Goal: Transaction & Acquisition: Purchase product/service

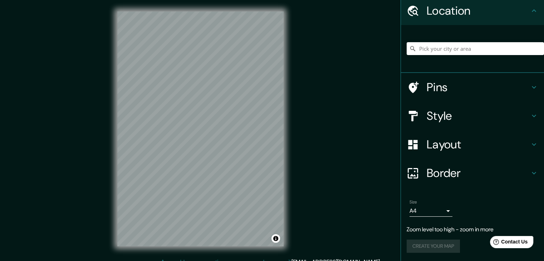
scroll to position [14, 0]
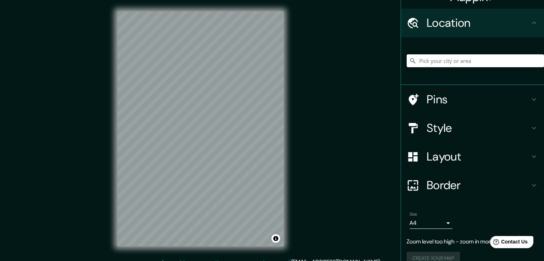
click at [414, 62] on input "Pick your city or area" at bounding box center [475, 60] width 137 height 13
click at [458, 65] on input "Pick your city or area" at bounding box center [475, 60] width 137 height 13
click at [448, 62] on input "Pick your city or area" at bounding box center [475, 60] width 137 height 13
paste input "Alcántara 360, 7550264 Las Condes, Región Metropolitana, Chile"
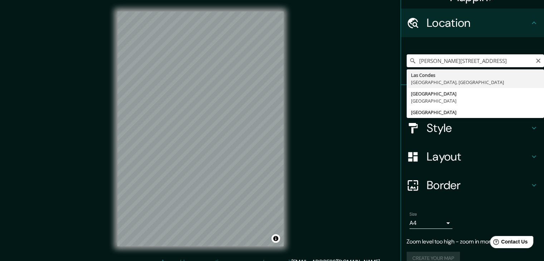
type input "Las Condes, Región Metropolitana de Santiago, Chile"
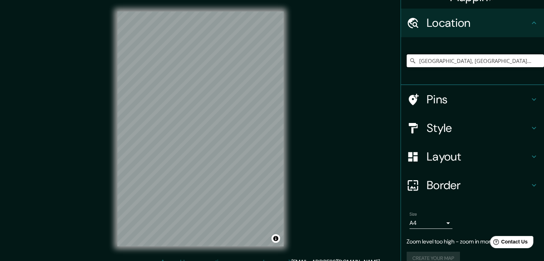
scroll to position [12, 0]
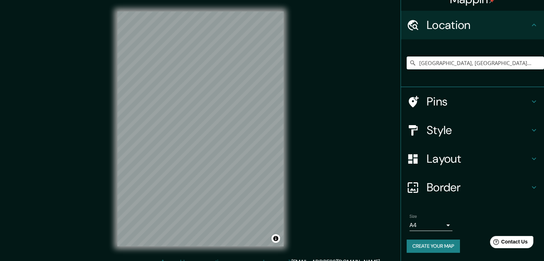
click at [442, 71] on div "Las Condes, Región Metropolitana de Santiago, Chile" at bounding box center [475, 63] width 137 height 36
click at [441, 65] on input "Las Condes, Región Metropolitana de Santiago, Chile" at bounding box center [475, 63] width 137 height 13
click at [530, 99] on icon at bounding box center [534, 101] width 9 height 9
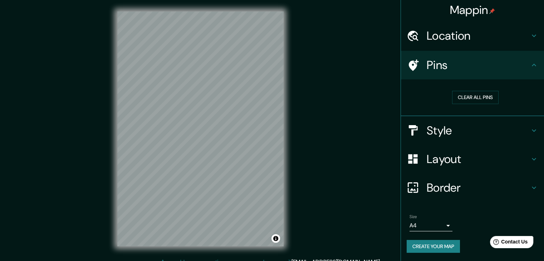
scroll to position [1, 0]
click at [530, 63] on icon at bounding box center [534, 65] width 9 height 9
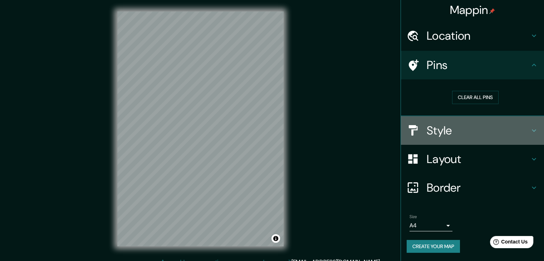
click at [510, 122] on div "Style" at bounding box center [472, 130] width 143 height 29
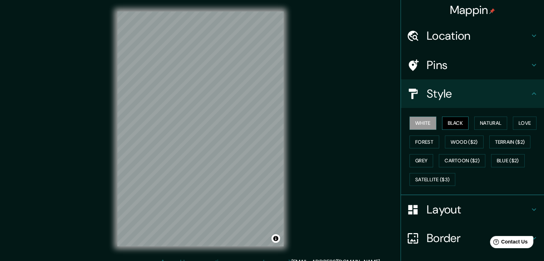
click at [442, 120] on button "Black" at bounding box center [455, 123] width 27 height 13
click at [488, 126] on button "Natural" at bounding box center [491, 123] width 33 height 13
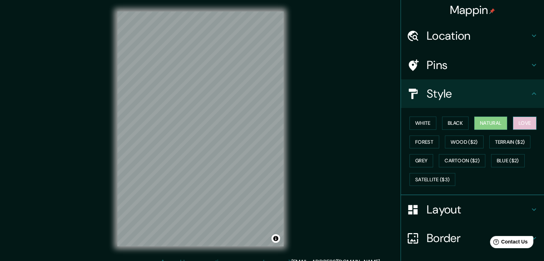
click at [518, 118] on button "Love" at bounding box center [525, 123] width 24 height 13
click at [428, 139] on button "Forest" at bounding box center [425, 142] width 30 height 13
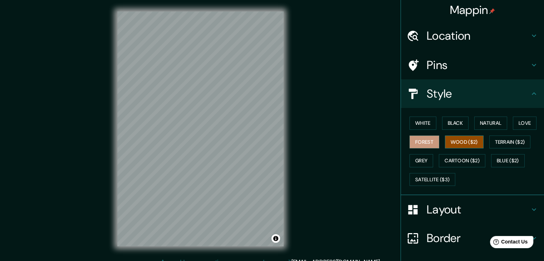
click at [454, 142] on button "Wood ($2)" at bounding box center [464, 142] width 39 height 13
click at [415, 127] on button "White" at bounding box center [423, 123] width 27 height 13
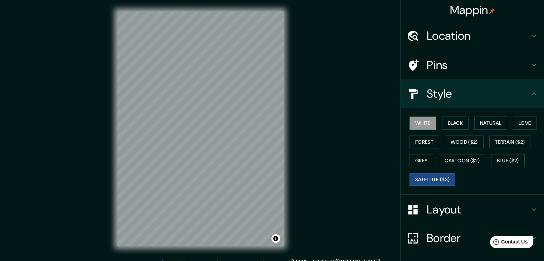
click at [429, 184] on button "Satellite ($3)" at bounding box center [433, 179] width 46 height 13
click at [442, 161] on button "Cartoon ($2)" at bounding box center [462, 160] width 47 height 13
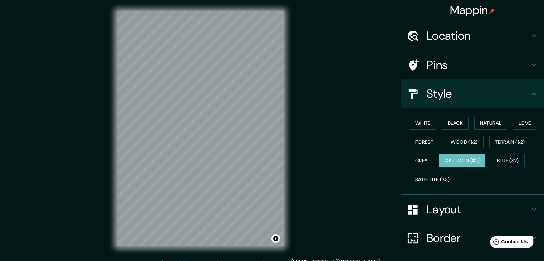
click at [502, 167] on div "White Black Natural Love Forest Wood ($2) Terrain ($2) Grey Cartoon ($2) Blue (…" at bounding box center [475, 151] width 137 height 75
click at [502, 159] on button "Blue ($2)" at bounding box center [508, 160] width 34 height 13
click at [448, 161] on button "Cartoon ($2)" at bounding box center [462, 160] width 47 height 13
click at [509, 138] on button "Terrain ($2)" at bounding box center [511, 142] width 42 height 13
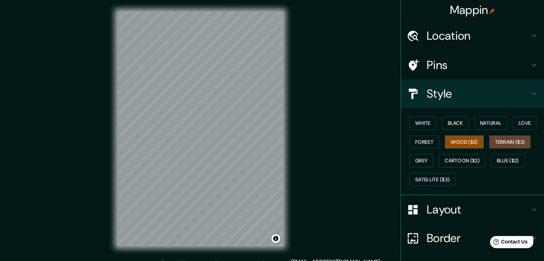
click at [456, 141] on button "Wood ($2)" at bounding box center [464, 142] width 39 height 13
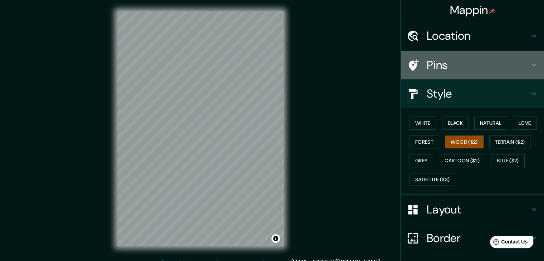
click at [446, 62] on h4 "Pins" at bounding box center [478, 65] width 103 height 14
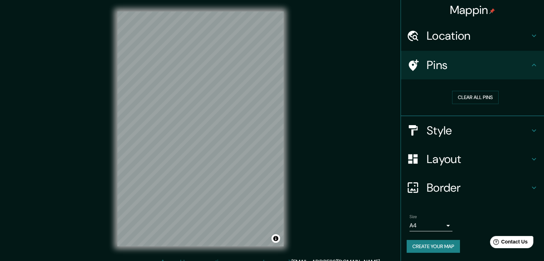
click at [446, 62] on h4 "Pins" at bounding box center [478, 65] width 103 height 14
click at [461, 154] on h4 "Layout" at bounding box center [478, 159] width 103 height 14
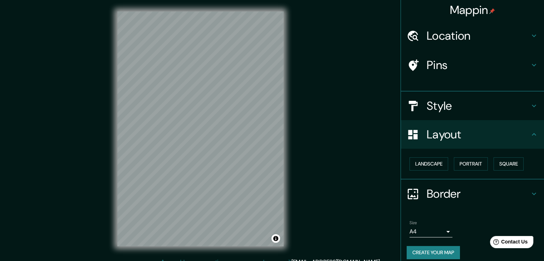
scroll to position [0, 0]
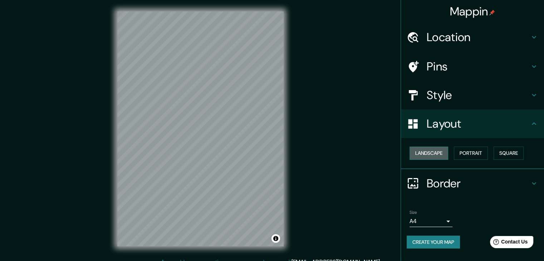
click at [435, 151] on button "Landscape" at bounding box center [429, 153] width 39 height 13
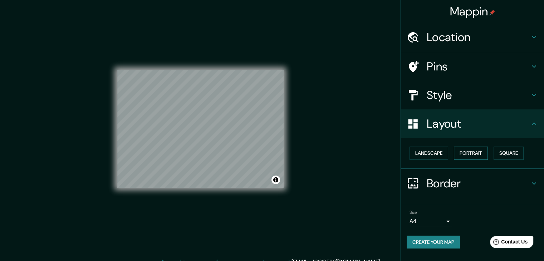
click at [475, 151] on button "Portrait" at bounding box center [471, 153] width 34 height 13
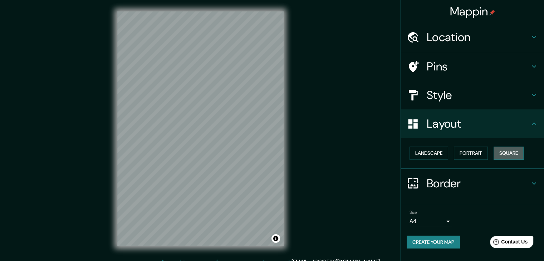
click at [512, 150] on button "Square" at bounding box center [509, 153] width 30 height 13
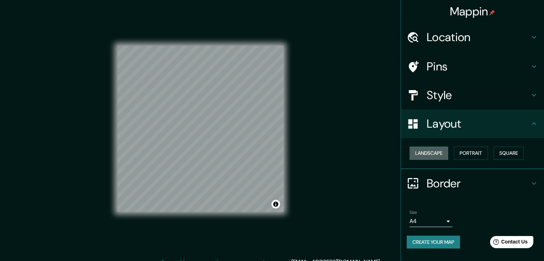
click at [437, 150] on button "Landscape" at bounding box center [429, 153] width 39 height 13
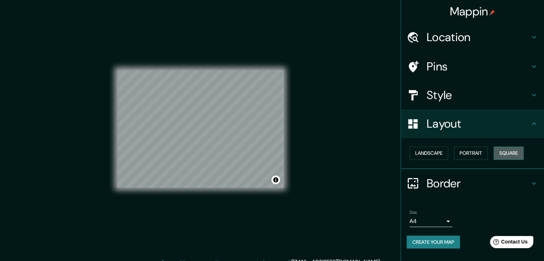
click at [505, 156] on button "Square" at bounding box center [509, 153] width 30 height 13
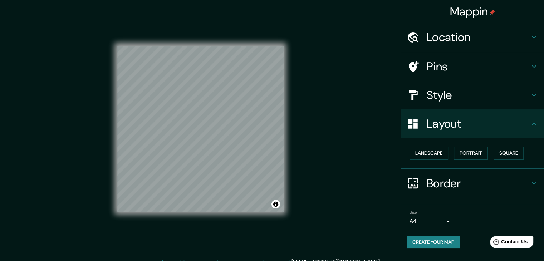
click at [431, 180] on h4 "Border" at bounding box center [478, 183] width 103 height 14
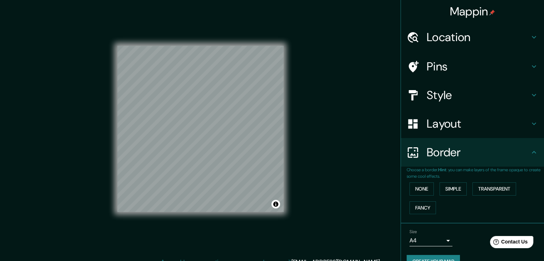
click at [430, 240] on body "Mappin Location Las Condes, Región Metropolitana de Santiago, Chile Pins Style …" at bounding box center [272, 130] width 544 height 261
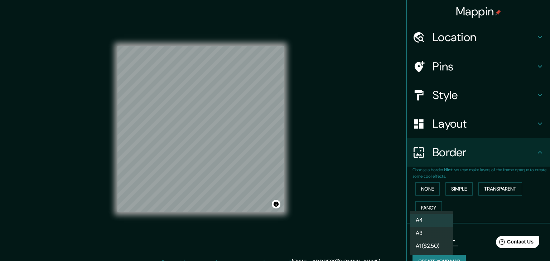
click at [486, 224] on div at bounding box center [275, 130] width 550 height 261
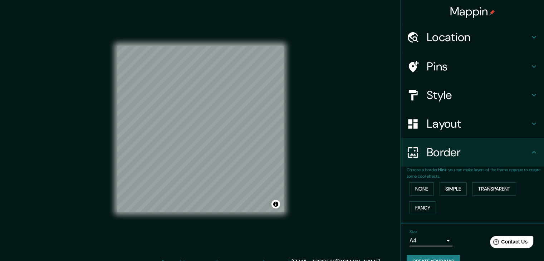
click at [434, 88] on h4 "Style" at bounding box center [478, 95] width 103 height 14
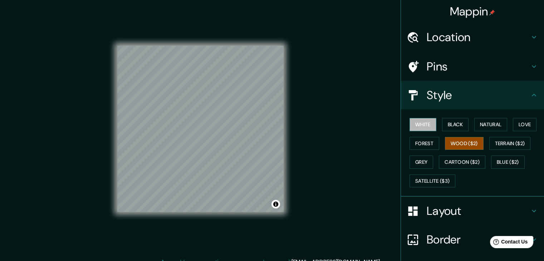
click at [412, 123] on button "White" at bounding box center [423, 124] width 27 height 13
click at [432, 35] on h4 "Location" at bounding box center [478, 37] width 103 height 14
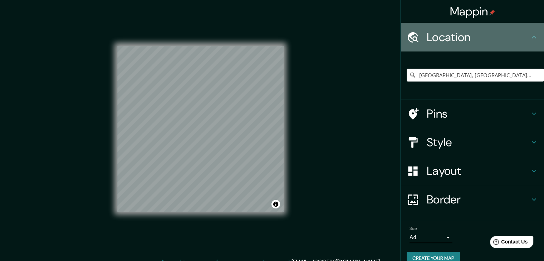
click at [432, 35] on h4 "Location" at bounding box center [478, 37] width 103 height 14
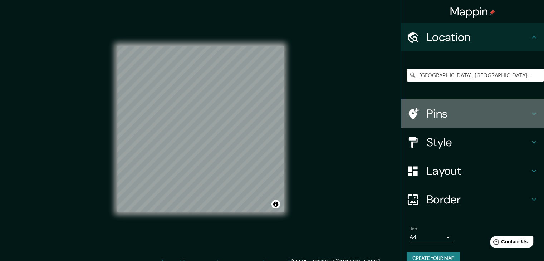
click at [443, 115] on h4 "Pins" at bounding box center [478, 114] width 103 height 14
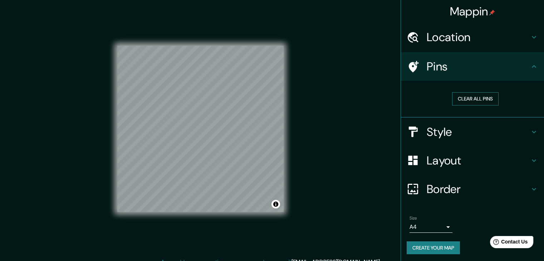
click at [472, 96] on button "Clear all pins" at bounding box center [475, 98] width 47 height 13
click at [491, 127] on h4 "Style" at bounding box center [478, 132] width 103 height 14
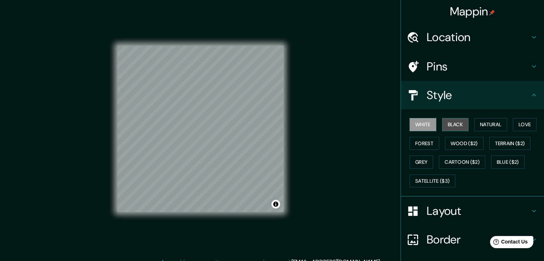
click at [452, 118] on button "Black" at bounding box center [455, 124] width 27 height 13
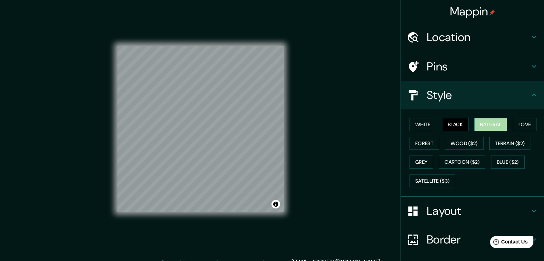
click at [490, 124] on button "Natural" at bounding box center [491, 124] width 33 height 13
click at [515, 123] on button "Love" at bounding box center [525, 124] width 24 height 13
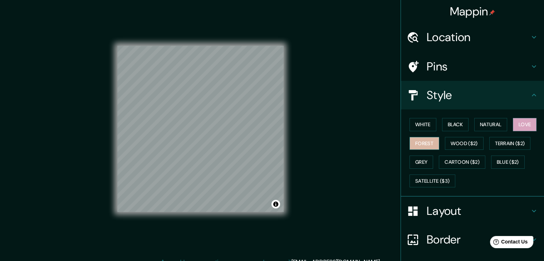
click at [419, 141] on button "Forest" at bounding box center [425, 143] width 30 height 13
click at [446, 141] on button "Wood ($2)" at bounding box center [464, 143] width 39 height 13
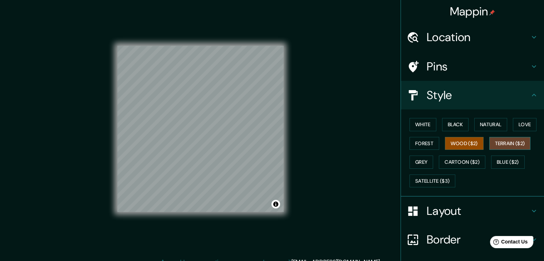
click at [513, 140] on button "Terrain ($2)" at bounding box center [511, 143] width 42 height 13
click at [422, 159] on button "Grey" at bounding box center [422, 162] width 24 height 13
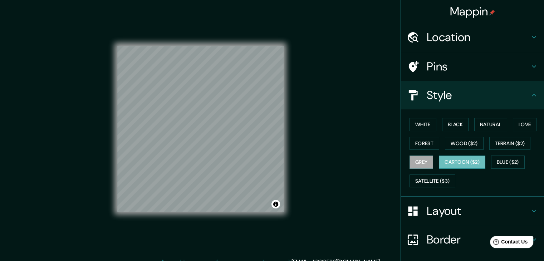
click at [451, 159] on button "Cartoon ($2)" at bounding box center [462, 162] width 47 height 13
click at [502, 157] on button "Blue ($2)" at bounding box center [508, 162] width 34 height 13
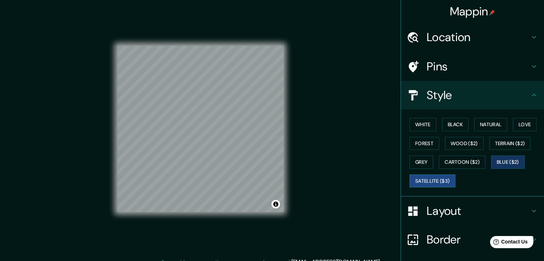
click at [439, 177] on button "Satellite ($3)" at bounding box center [433, 181] width 46 height 13
click at [414, 126] on button "White" at bounding box center [423, 124] width 27 height 13
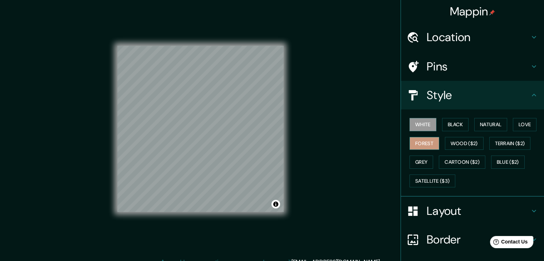
click at [410, 141] on button "Forest" at bounding box center [425, 143] width 30 height 13
click at [421, 166] on button "Grey" at bounding box center [422, 162] width 24 height 13
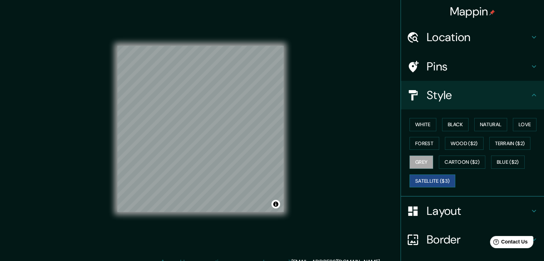
click at [422, 185] on button "Satellite ($3)" at bounding box center [433, 181] width 46 height 13
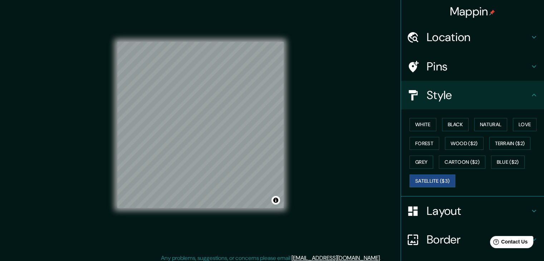
scroll to position [8, 0]
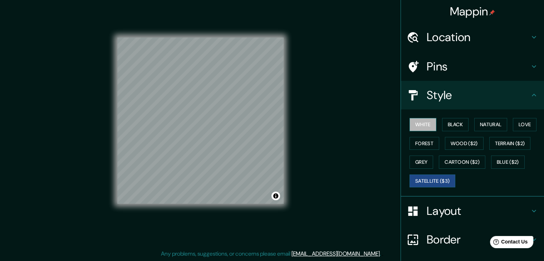
click at [414, 123] on button "White" at bounding box center [423, 124] width 27 height 13
click at [449, 34] on h4 "Location" at bounding box center [478, 37] width 103 height 14
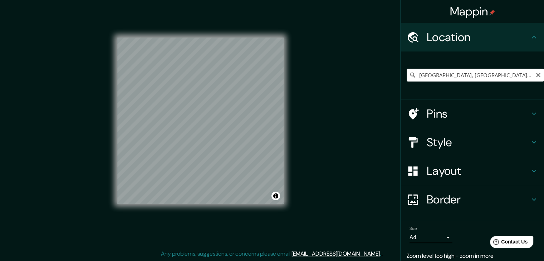
click at [459, 81] on div "Las Condes, Región Metropolitana de Santiago, Chile" at bounding box center [475, 75] width 137 height 36
click at [457, 77] on input "Las Condes, Región Metropolitana de Santiago, Chile" at bounding box center [475, 75] width 137 height 13
click at [481, 73] on input "Las Condes, Región Metropolitana de Santiago, Chile" at bounding box center [475, 75] width 137 height 13
click at [442, 75] on input "Las Condes, Región Metropolitana de Santiago, Chile" at bounding box center [475, 75] width 137 height 13
click at [442, 76] on input "Las Condes, Región Metropolitana de Santiago, Chile" at bounding box center [475, 75] width 137 height 13
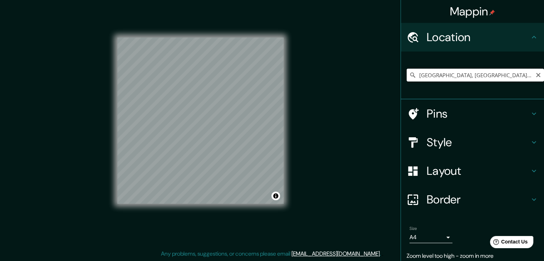
click at [443, 76] on input "Las Condes, Región Metropolitana de Santiago, Chile" at bounding box center [475, 75] width 137 height 13
click at [457, 74] on input "Las Condes, Región Metropolitana de Santiago, Chile" at bounding box center [475, 75] width 137 height 13
click at [520, 60] on div "Las Condes, Región Metropolitana de Santiago, Chile" at bounding box center [475, 75] width 137 height 36
drag, startPoint x: 496, startPoint y: 79, endPoint x: 322, endPoint y: 72, distance: 173.7
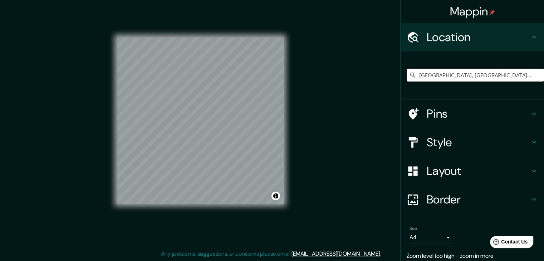
click at [322, 72] on div "Mappin Location Las Condes, Región Metropolitana de Santiago, Chile Pins Style …" at bounding box center [272, 126] width 544 height 269
click at [449, 76] on input "Las Condes, Región Metropolitana de Santiago, Chile" at bounding box center [475, 75] width 137 height 13
paste input "Alcántara 360, 7550264 Las Condes, Región Metropolitana, Chile"
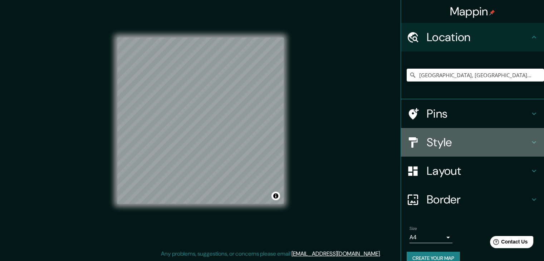
click at [428, 135] on h4 "Style" at bounding box center [478, 142] width 103 height 14
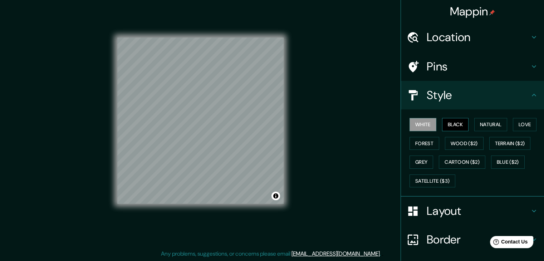
click at [452, 118] on button "Black" at bounding box center [455, 124] width 27 height 13
click at [480, 125] on button "Natural" at bounding box center [491, 124] width 33 height 13
click at [437, 43] on h4 "Location" at bounding box center [478, 37] width 103 height 14
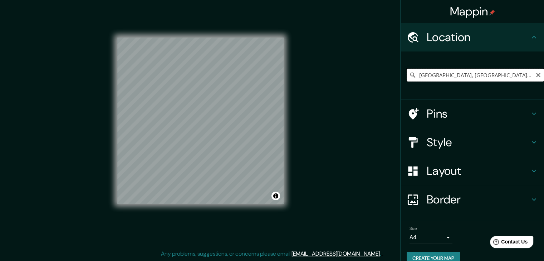
click at [466, 76] on input "Las Condes, Región Metropolitana de Santiago, Chile" at bounding box center [475, 75] width 137 height 13
click at [465, 74] on input "Las Condes, Región Metropolitana de Santiago, Chile" at bounding box center [475, 75] width 137 height 13
click at [468, 74] on input "Las Condes, Región Metropolitana de Santiago, Chile" at bounding box center [475, 75] width 137 height 13
click at [470, 74] on input "Las Condes, Región Metropolitana de Santiago, Chile" at bounding box center [475, 75] width 137 height 13
click at [470, 73] on input "Las Condes, Región Metropolitana de Santiago, Chile" at bounding box center [475, 75] width 137 height 13
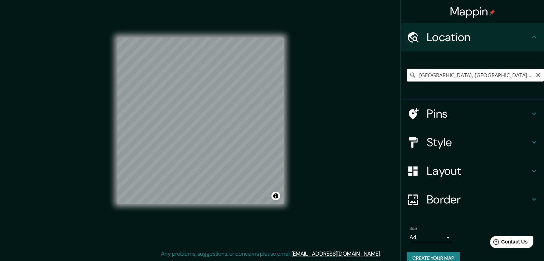
click at [470, 73] on input "Las Condes, Región Metropolitana de Santiago, Chile" at bounding box center [475, 75] width 137 height 13
paste input "Alcántara 360, 7550264 Las Condes, Región Metropolitana"
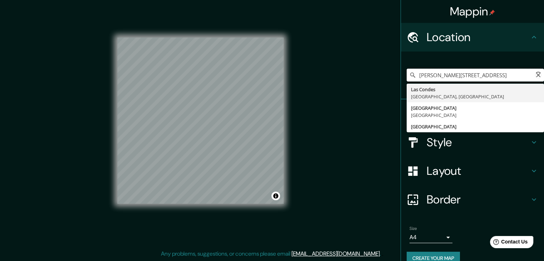
scroll to position [0, 53]
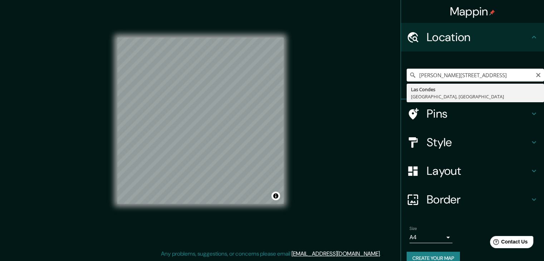
type input "Las Condes, Región Metropolitana de Santiago, Chile"
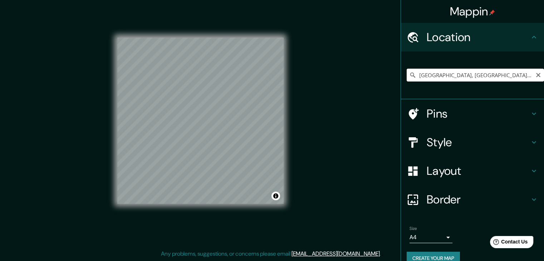
click at [459, 79] on input "Las Condes, Región Metropolitana de Santiago, Chile" at bounding box center [475, 75] width 137 height 13
click at [471, 71] on input "Las Condes, Región Metropolitana de Santiago, Chile" at bounding box center [475, 75] width 137 height 13
click at [451, 82] on div "Las Condes, Región Metropolitana de Santiago, Chile" at bounding box center [475, 75] width 137 height 36
click at [442, 75] on input "Las Condes, Región Metropolitana de Santiago, Chile" at bounding box center [475, 75] width 137 height 13
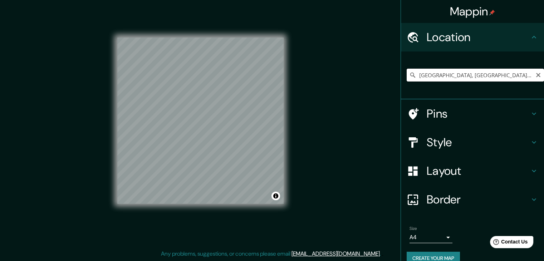
click at [442, 75] on input "Las Condes, Región Metropolitana de Santiago, Chile" at bounding box center [475, 75] width 137 height 13
click at [442, 75] on input "Pick your city or area" at bounding box center [475, 75] width 137 height 13
paste input "Alcántara 360, 7550264 Las Condes, Región Metropolitana, Chile"
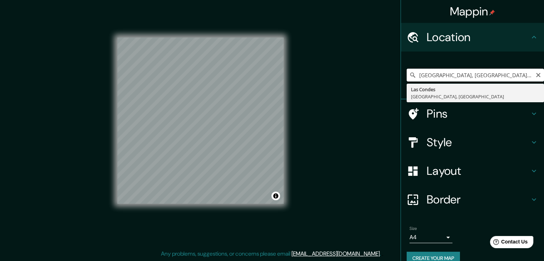
click at [458, 81] on input "Las Condes, Región Metropolitana de Santiago, Chile" at bounding box center [475, 75] width 137 height 13
type input "o"
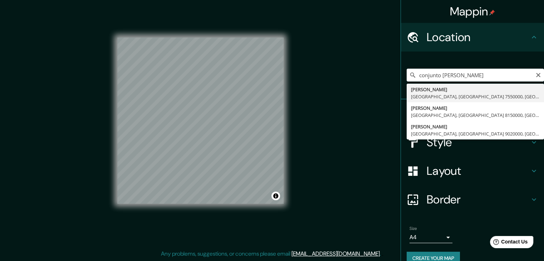
type input "Alcántara, Las Condes, Región Metropolitana de Santiago 7550000, Chile"
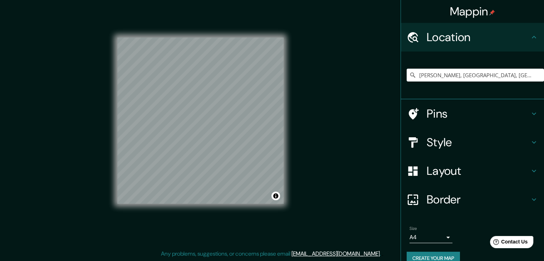
click at [445, 138] on h4 "Style" at bounding box center [478, 142] width 103 height 14
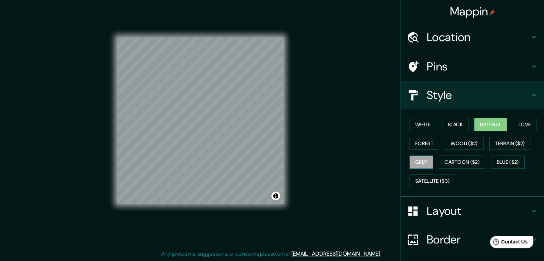
click at [429, 165] on button "Grey" at bounding box center [422, 162] width 24 height 13
click at [413, 142] on button "Forest" at bounding box center [425, 143] width 30 height 13
click at [418, 157] on button "Grey" at bounding box center [422, 162] width 24 height 13
click at [518, 123] on button "Love" at bounding box center [525, 124] width 24 height 13
click at [494, 123] on button "Natural" at bounding box center [491, 124] width 33 height 13
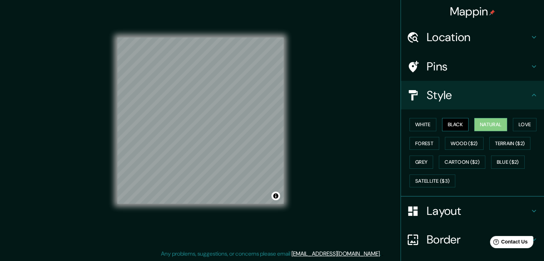
click at [452, 126] on button "Black" at bounding box center [455, 124] width 27 height 13
click at [419, 126] on button "White" at bounding box center [423, 124] width 27 height 13
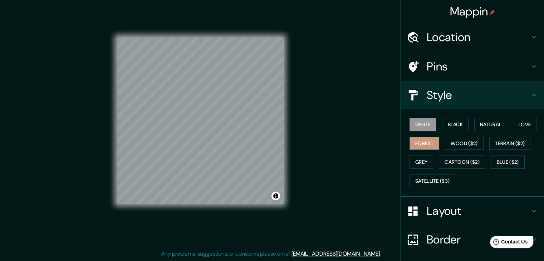
click at [426, 141] on button "Forest" at bounding box center [425, 143] width 30 height 13
click at [419, 128] on button "White" at bounding box center [423, 124] width 27 height 13
click at [461, 28] on div "Location" at bounding box center [472, 37] width 143 height 29
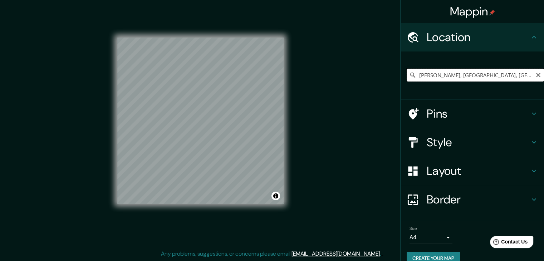
click at [478, 76] on input "Alcántara, Las Condes, Región Metropolitana de Santiago 7550000, Chile" at bounding box center [475, 75] width 137 height 13
click at [537, 73] on input "Alcántara, Las Condes, Región Metropolitana de Santiago 7550000, Chile" at bounding box center [475, 75] width 137 height 13
click at [536, 75] on icon "Clear" at bounding box center [539, 75] width 6 height 6
click at [433, 74] on input "Alcantara, Pudahuel, Región Metropolitana de Santiago 9020000, Chile" at bounding box center [475, 75] width 137 height 13
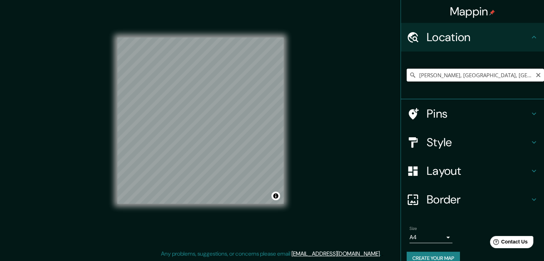
click at [433, 74] on input "Alcantara, Pudahuel, Región Metropolitana de Santiago 9020000, Chile" at bounding box center [475, 75] width 137 height 13
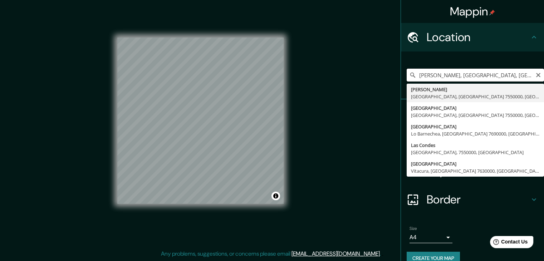
click at [441, 77] on input "Alcántara, Las Condes, Región Metropolitana de Santiago 7550000, Chile" at bounding box center [475, 75] width 137 height 13
click at [441, 78] on input "Alcántara, Las Condes, Región Metropolitana de Santiago 7550000, Chile" at bounding box center [475, 75] width 137 height 13
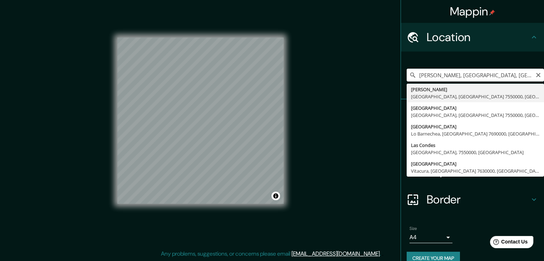
click at [441, 78] on input "Alcántara, Las Condes, Región Metropolitana de Santiago 7550000, Chile" at bounding box center [475, 75] width 137 height 13
click at [434, 73] on input "Alcántara, Puente Alto, Región Metropolitana de Santiago 8150000, Chile" at bounding box center [475, 75] width 137 height 13
click at [435, 73] on input "Alcántara, Puente Alto, Región Metropolitana de Santiago 8150000, Chile" at bounding box center [475, 75] width 137 height 13
click at [435, 74] on input "Alcántara, Puente Alto, Región Metropolitana de Santiago 8150000, Chile" at bounding box center [475, 75] width 137 height 13
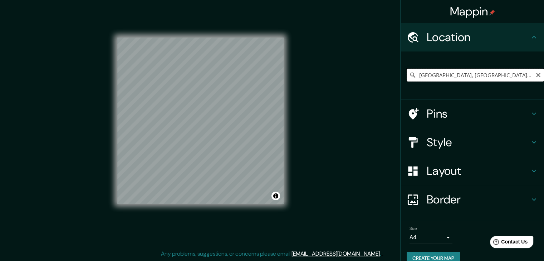
click at [455, 77] on input "Alcántara, Puente Alto, Región Metropolitana de Santiago 8150000, Chile" at bounding box center [475, 75] width 137 height 13
click at [467, 79] on input "Alcántara, Puente Alto, Región Metropolitana de Santiago 8150000, Chile" at bounding box center [475, 75] width 137 height 13
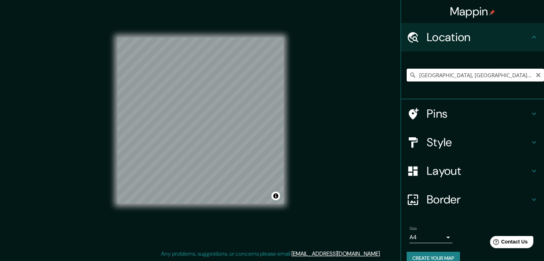
click at [467, 79] on input "Alcántara, Puente Alto, Región Metropolitana de Santiago 8150000, Chile" at bounding box center [475, 75] width 137 height 13
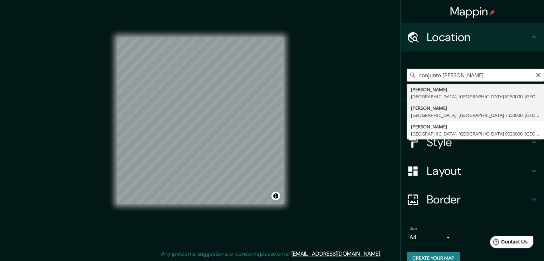
type input "Alcántara, Las Condes, Región Metropolitana de Santiago 7550000, Chile"
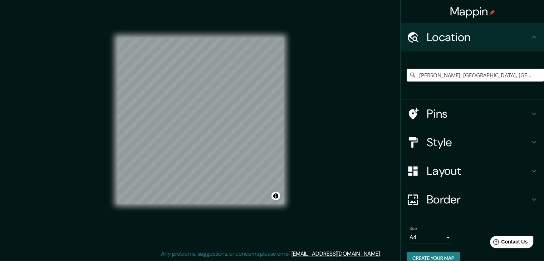
click at [404, 55] on div "Alcántara, Las Condes, Región Metropolitana de Santiago 7550000, Chile Alcántar…" at bounding box center [472, 76] width 143 height 48
click at [448, 142] on h4 "Style" at bounding box center [478, 142] width 103 height 14
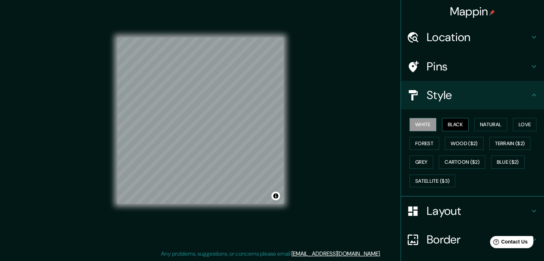
click at [450, 126] on button "Black" at bounding box center [455, 124] width 27 height 13
click at [478, 126] on button "Natural" at bounding box center [491, 124] width 33 height 13
click at [427, 122] on button "White" at bounding box center [423, 124] width 27 height 13
click at [421, 148] on button "Forest" at bounding box center [425, 143] width 30 height 13
click at [418, 157] on button "Grey" at bounding box center [422, 162] width 24 height 13
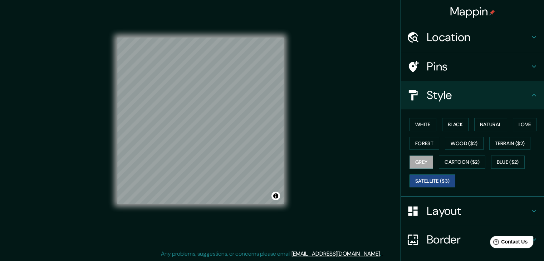
click at [431, 179] on button "Satellite ($3)" at bounding box center [433, 181] width 46 height 13
click at [453, 162] on button "Cartoon ($2)" at bounding box center [462, 162] width 47 height 13
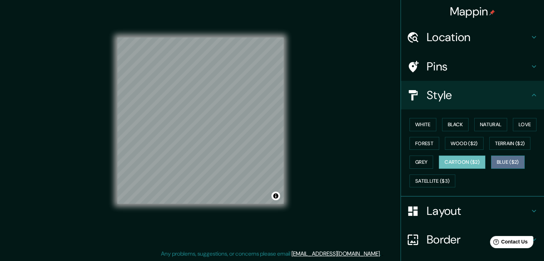
click at [496, 160] on button "Blue ($2)" at bounding box center [508, 162] width 34 height 13
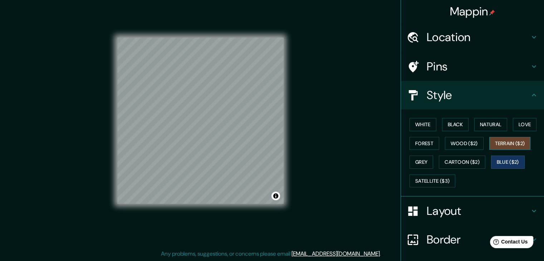
click at [496, 147] on button "Terrain ($2)" at bounding box center [511, 143] width 42 height 13
click at [475, 142] on button "Wood ($2)" at bounding box center [464, 143] width 39 height 13
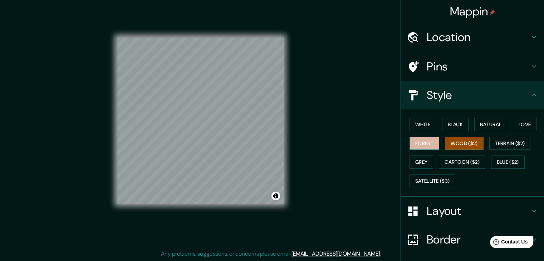
click at [430, 141] on button "Forest" at bounding box center [425, 143] width 30 height 13
click at [513, 127] on button "Love" at bounding box center [525, 124] width 24 height 13
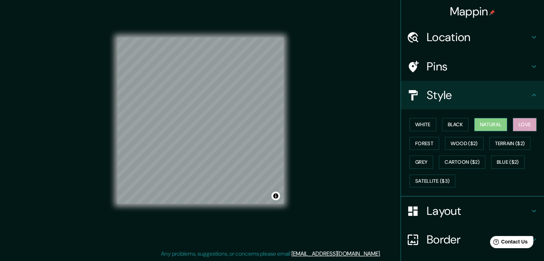
click at [501, 126] on button "Natural" at bounding box center [491, 124] width 33 height 13
click at [461, 125] on button "Black" at bounding box center [455, 124] width 27 height 13
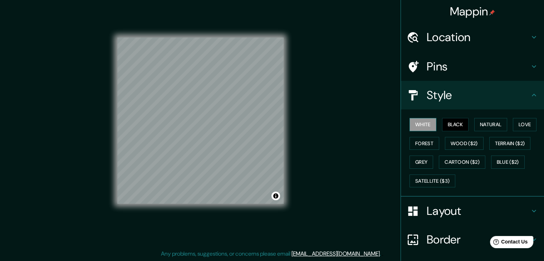
click at [428, 127] on button "White" at bounding box center [423, 124] width 27 height 13
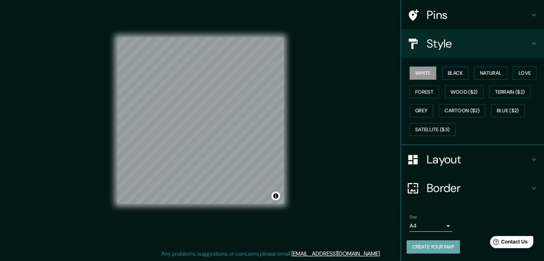
click at [453, 240] on button "Create your map" at bounding box center [433, 246] width 53 height 13
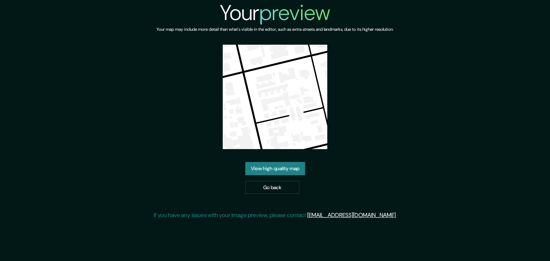
click at [279, 171] on link "View high quality map" at bounding box center [275, 168] width 60 height 13
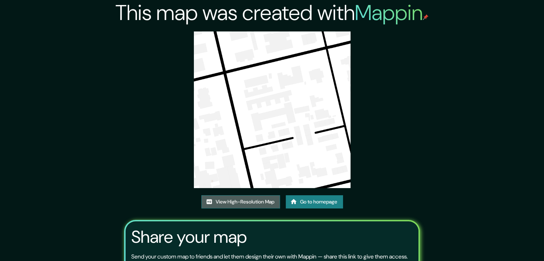
drag, startPoint x: 262, startPoint y: 69, endPoint x: 236, endPoint y: 204, distance: 137.4
click at [236, 204] on link "View High-Resolution Map" at bounding box center [240, 201] width 79 height 13
click at [295, 203] on icon at bounding box center [294, 201] width 6 height 5
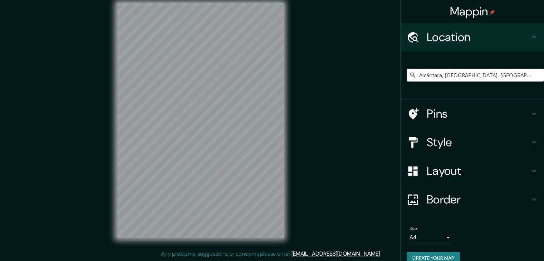
scroll to position [8, 0]
click at [460, 77] on input "Alcántara, Las Condes, Región Metropolitana de Santiago 7550000, Chile" at bounding box center [475, 75] width 137 height 13
click at [471, 75] on input "[PERSON_NAME], [GEOGRAPHIC_DATA], [GEOGRAPHIC_DATA] 7550000, [GEOGRAPHIC_DATA]" at bounding box center [475, 75] width 137 height 13
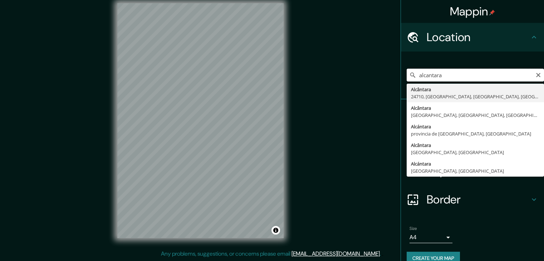
drag, startPoint x: 433, startPoint y: 78, endPoint x: 404, endPoint y: 78, distance: 29.7
click at [407, 78] on div "alcantara Alcântara 24710, São Gonçalo, Río de Janeiro, Brasil Alcântara Lisboa…" at bounding box center [475, 75] width 137 height 13
click at [414, 76] on input "[PERSON_NAME]" at bounding box center [475, 75] width 137 height 13
click at [469, 79] on input "conjunto alcantara" at bounding box center [475, 75] width 137 height 13
type input "Alcántara, Chillán, Región de Ñuble 3780000, Chile"
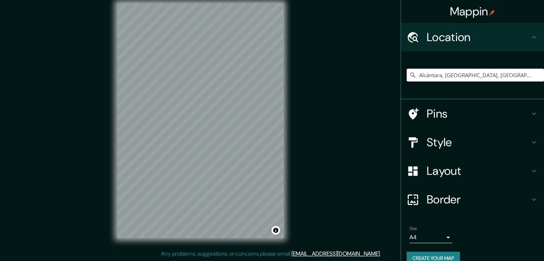
scroll to position [0, 0]
click at [462, 78] on input "Alcántara, Chillán, Región de Ñuble 3780000, Chile" at bounding box center [475, 75] width 137 height 13
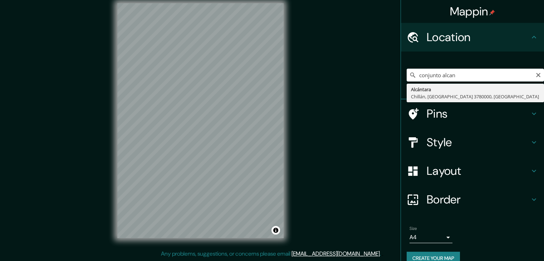
type input "Alcántara, Chillán, Región de Ñuble 3780000, Chile"
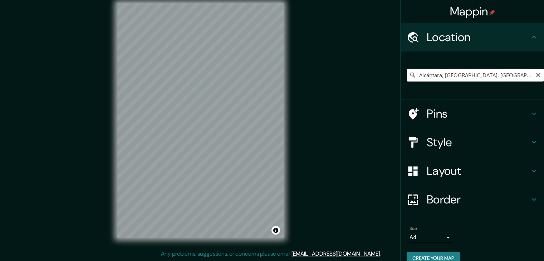
click at [451, 76] on input "Alcántara, Chillán, Región de Ñuble 3780000, Chile" at bounding box center [475, 75] width 137 height 13
paste input "Alcántara 360, 7550264 Las Condes, Región Metropolitana, Chile"
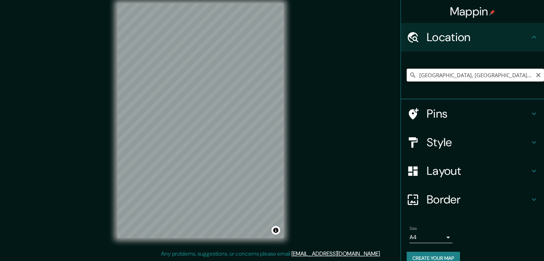
click at [434, 81] on input "Las Condes, Región Metropolitana de Santiago, Chile" at bounding box center [475, 75] width 137 height 13
click at [424, 77] on input "Alcantara, Pudahuel, Región Metropolitana de Santiago 9020000, Chile" at bounding box center [475, 75] width 137 height 13
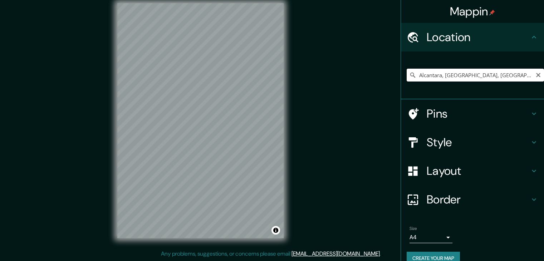
click at [424, 78] on input "Alcantara, Pudahuel, Región Metropolitana de Santiago 9020000, Chile" at bounding box center [475, 75] width 137 height 13
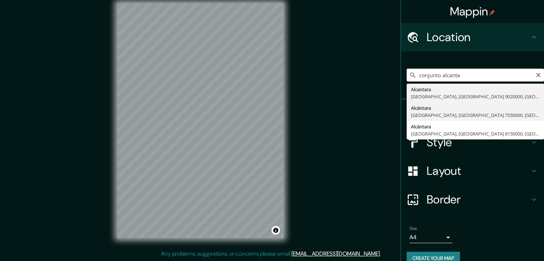
type input "Alcántara, Las Condes, Región Metropolitana de Santiago 7550000, Chile"
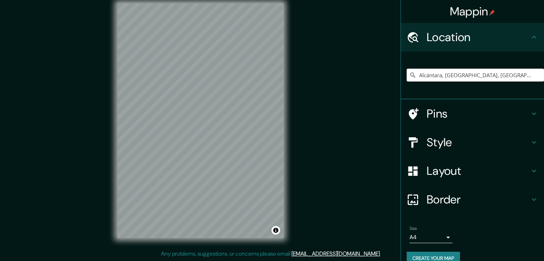
click at [440, 150] on div "Style" at bounding box center [472, 142] width 143 height 29
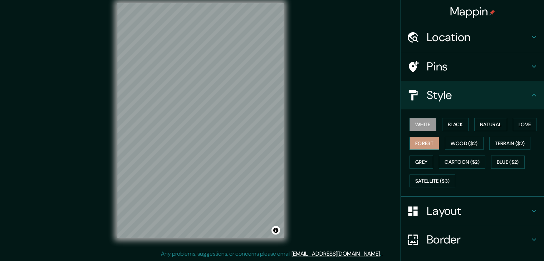
click at [428, 144] on button "Forest" at bounding box center [425, 143] width 30 height 13
click at [441, 204] on h4 "Layout" at bounding box center [478, 211] width 103 height 14
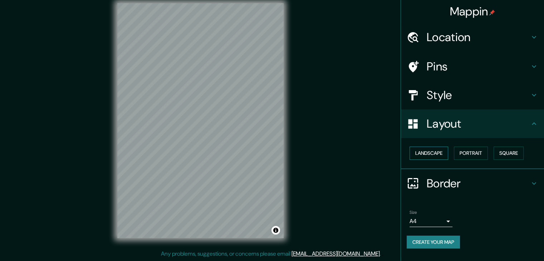
click at [447, 151] on button "Landscape" at bounding box center [429, 153] width 39 height 13
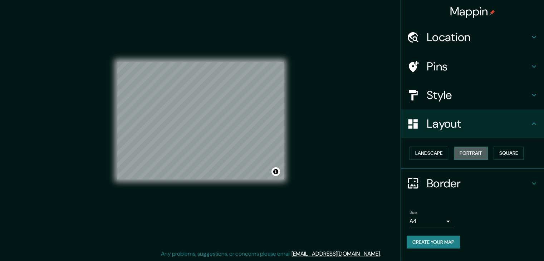
click at [468, 151] on button "Portrait" at bounding box center [471, 153] width 34 height 13
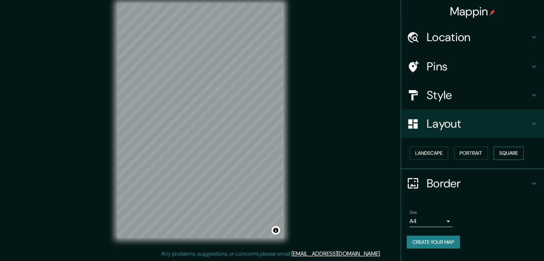
click at [501, 154] on button "Square" at bounding box center [509, 153] width 30 height 13
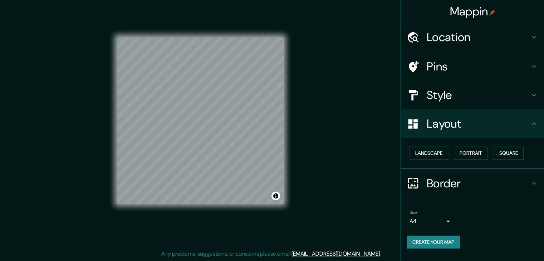
click at [447, 219] on body "Mappin Location Alcántara, Las Condes, Región Metropolitana de Santiago 7550000…" at bounding box center [272, 122] width 544 height 261
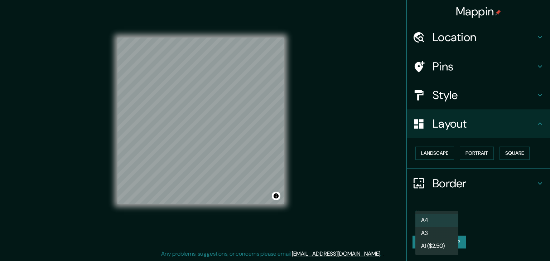
click at [443, 235] on li "A3" at bounding box center [436, 233] width 43 height 13
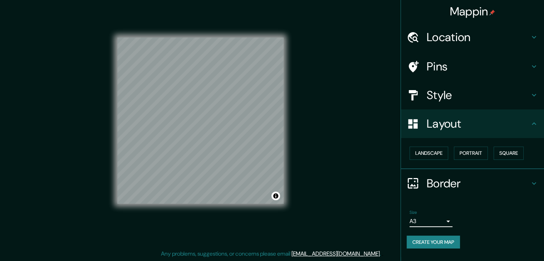
click at [430, 222] on body "Mappin Location Alcántara, Las Condes, Región Metropolitana de Santiago 7550000…" at bounding box center [272, 122] width 544 height 261
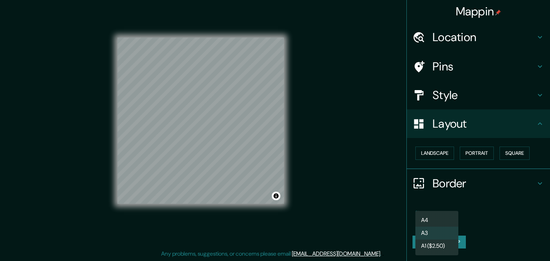
click at [430, 224] on li "A4" at bounding box center [436, 220] width 43 height 13
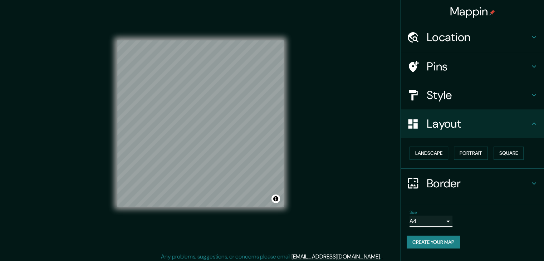
scroll to position [8, 0]
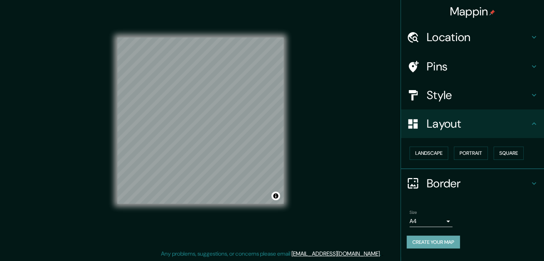
click at [430, 239] on button "Create your map" at bounding box center [433, 242] width 53 height 13
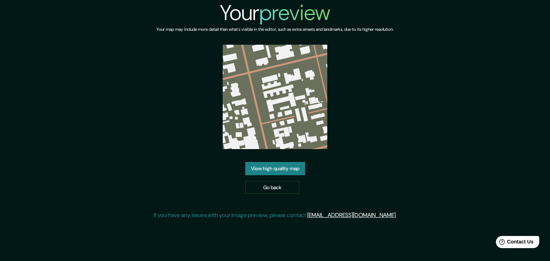
click at [284, 170] on link "View high quality map" at bounding box center [275, 168] width 60 height 13
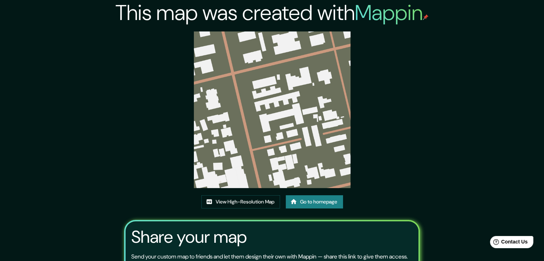
scroll to position [75, 0]
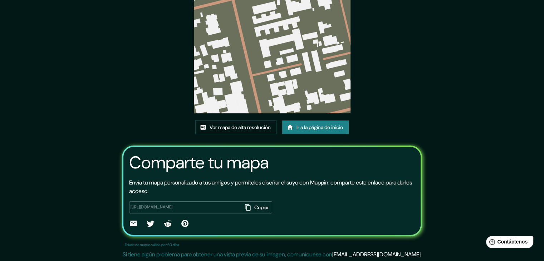
click at [114, 102] on div "Este mapa fue creado con Mappin Ver mapa de alta resolución Ir a la página de i…" at bounding box center [272, 93] width 318 height 337
drag, startPoint x: 84, startPoint y: 131, endPoint x: 83, endPoint y: 136, distance: 5.3
click at [296, 166] on div "Comparte tu mapa Envía tu mapa personalizado a tus amigos y permíteles diseñar …" at bounding box center [272, 191] width 300 height 91
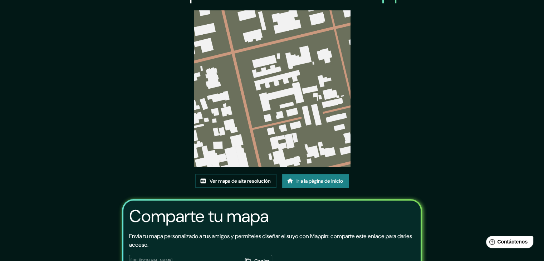
scroll to position [0, 0]
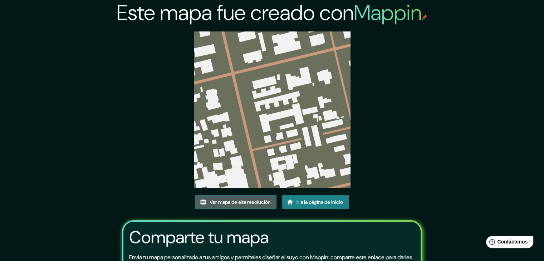
click at [230, 204] on font "Ver mapa de alta resolución" at bounding box center [240, 202] width 61 height 6
